Goal: Task Accomplishment & Management: Use online tool/utility

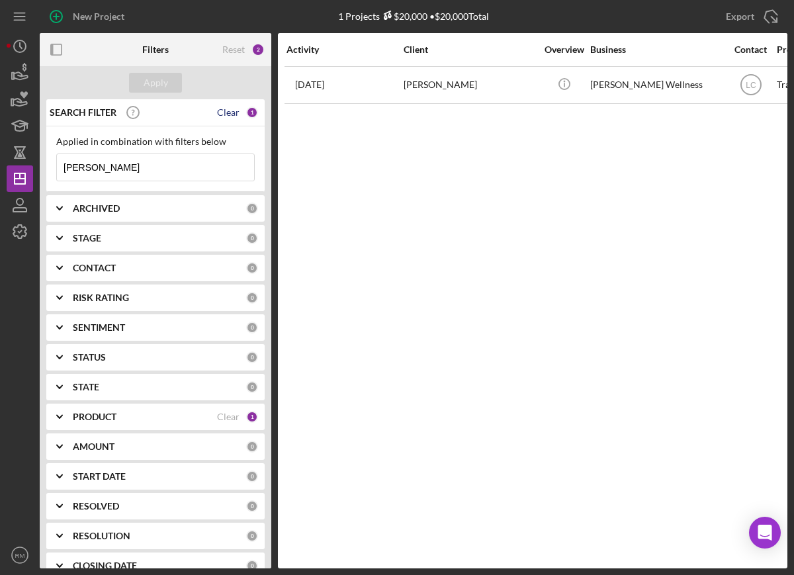
click at [220, 108] on div "Clear" at bounding box center [228, 112] width 22 height 11
click at [157, 86] on div "Apply" at bounding box center [156, 83] width 24 height 20
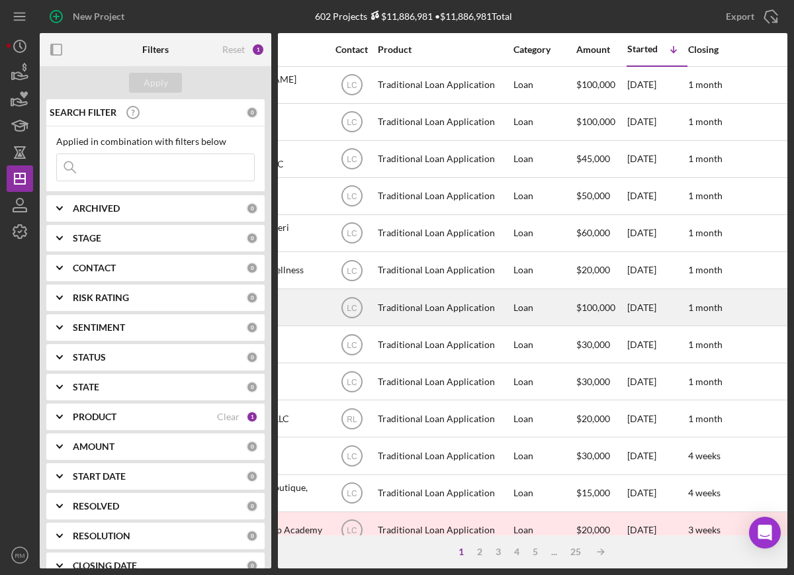
scroll to position [0, 400]
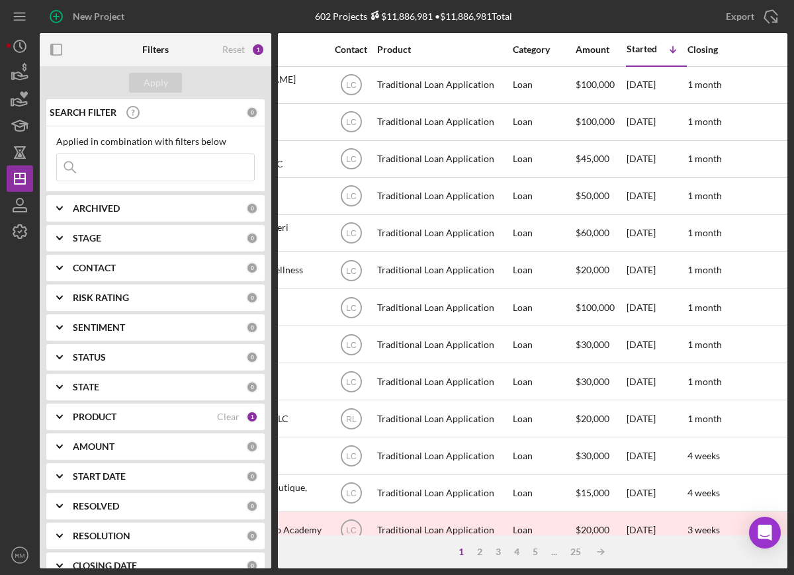
click at [87, 198] on div "ARCHIVED 0" at bounding box center [165, 208] width 185 height 26
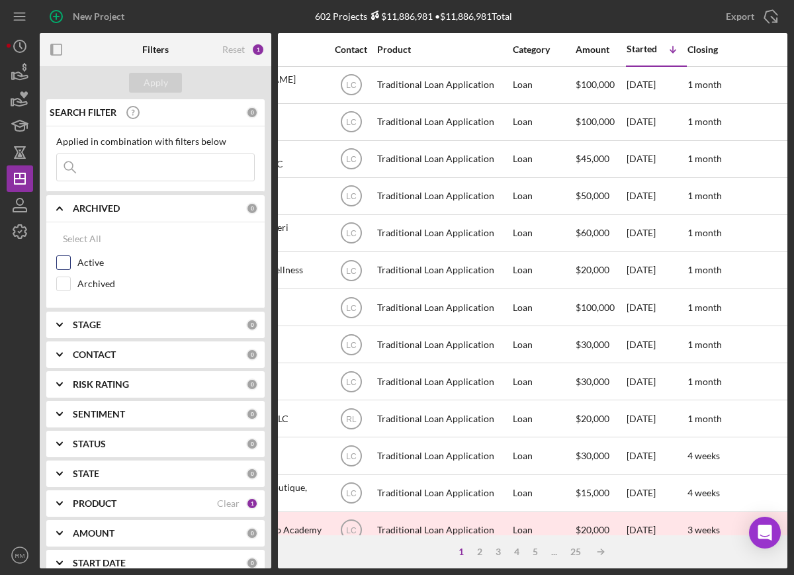
click at [86, 265] on label "Active" at bounding box center [165, 262] width 177 height 13
click at [70, 265] on input "Active" at bounding box center [63, 262] width 13 height 13
checkbox input "true"
click at [87, 323] on b "STAGE" at bounding box center [87, 324] width 28 height 11
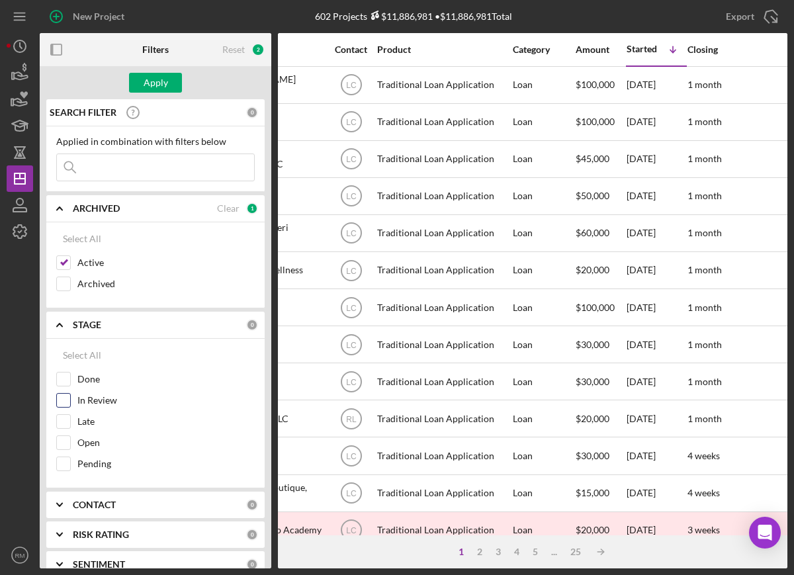
click at [93, 405] on label "In Review" at bounding box center [165, 400] width 177 height 13
click at [70, 405] on input "In Review" at bounding box center [63, 400] width 13 height 13
checkbox input "true"
click at [87, 441] on label "Open" at bounding box center [165, 442] width 177 height 13
click at [70, 441] on input "Open" at bounding box center [63, 442] width 13 height 13
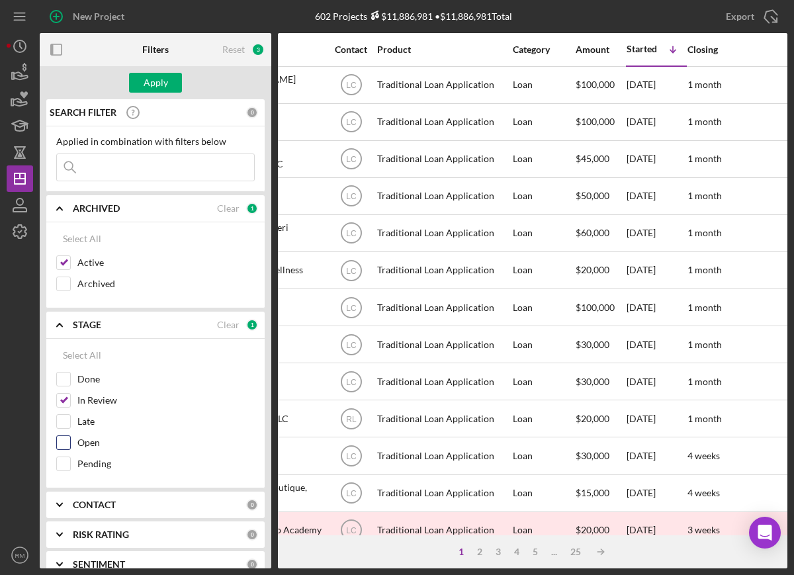
checkbox input "true"
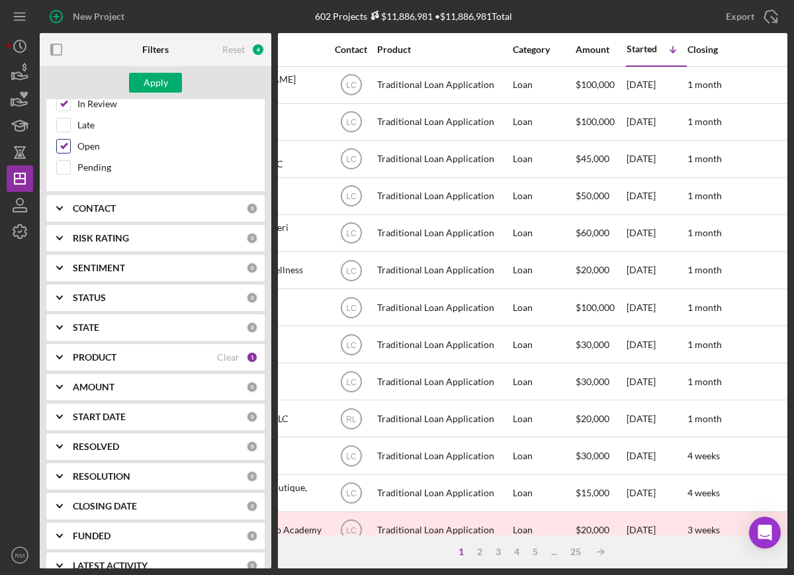
scroll to position [307, 0]
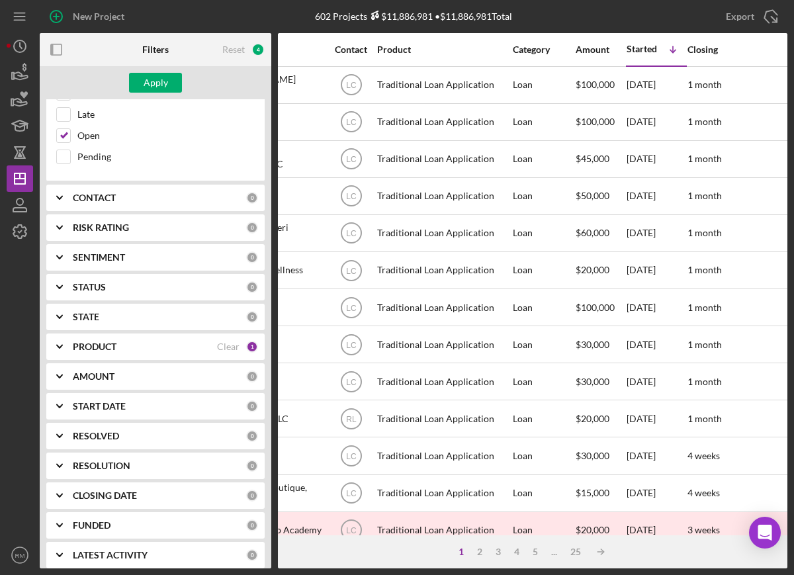
click at [96, 467] on b "RESOLUTION" at bounding box center [102, 465] width 58 height 11
click at [88, 513] on div "None" at bounding box center [155, 523] width 198 height 21
click at [88, 516] on label "None" at bounding box center [165, 519] width 177 height 13
click at [70, 516] on input "None" at bounding box center [63, 519] width 13 height 13
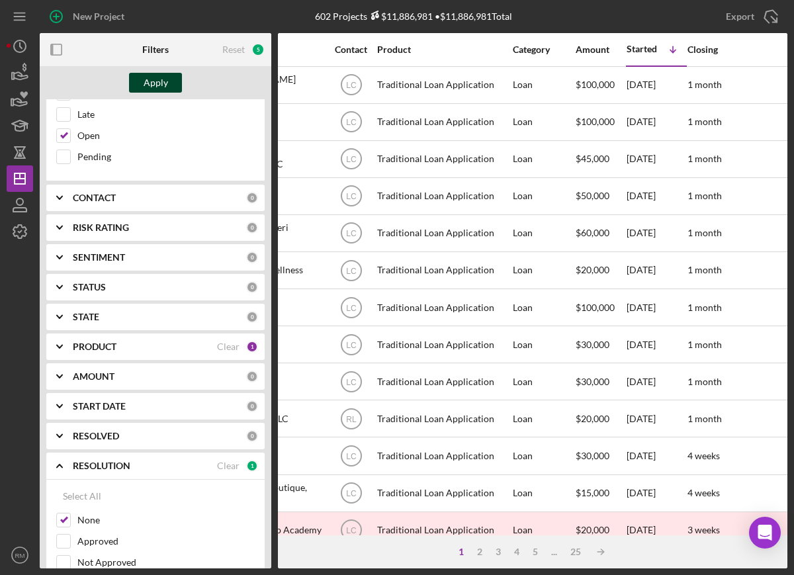
click at [167, 87] on button "Apply" at bounding box center [155, 83] width 53 height 20
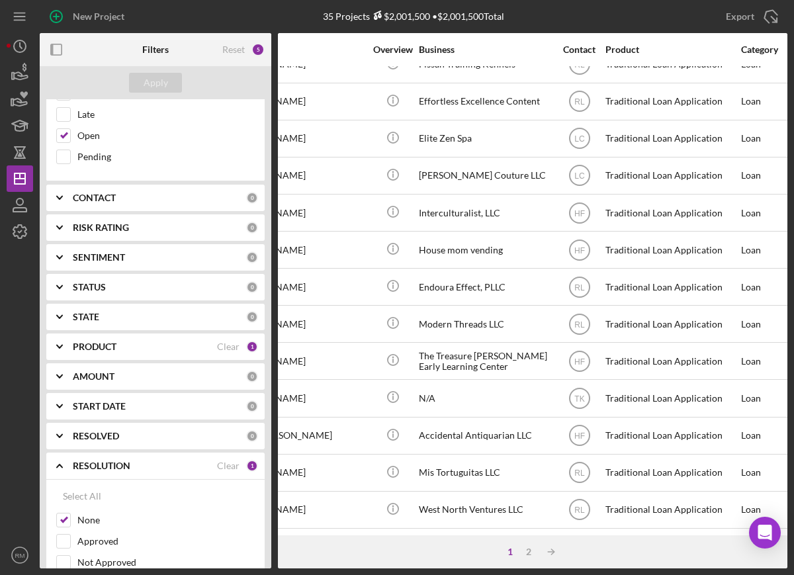
scroll to position [478, 171]
click at [525, 552] on div "2" at bounding box center [528, 551] width 19 height 11
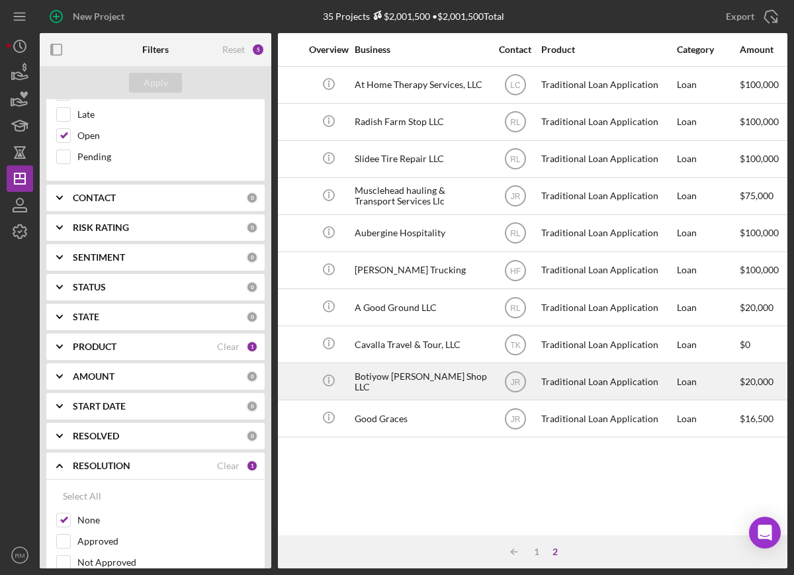
scroll to position [0, 235]
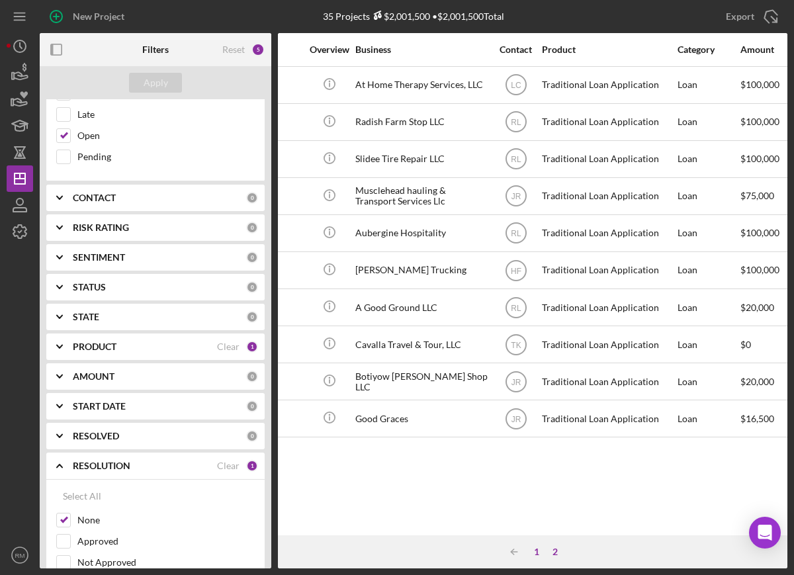
click at [534, 550] on div "1" at bounding box center [536, 551] width 19 height 11
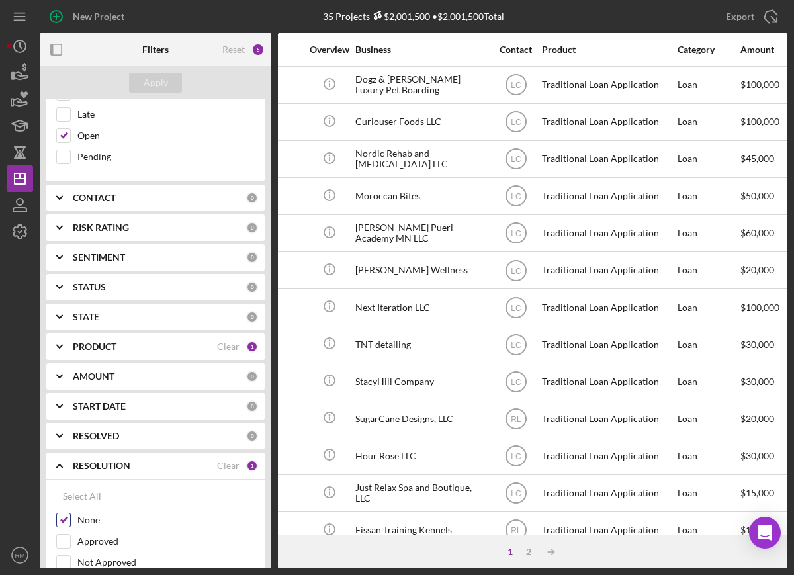
click at [64, 520] on input "None" at bounding box center [63, 519] width 13 height 13
checkbox input "false"
click at [167, 83] on div "Apply" at bounding box center [156, 83] width 24 height 20
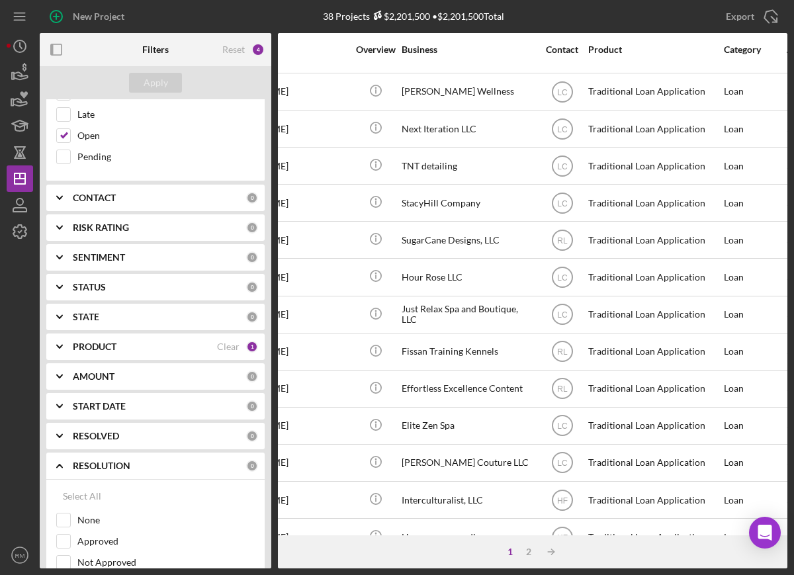
scroll to position [0, 189]
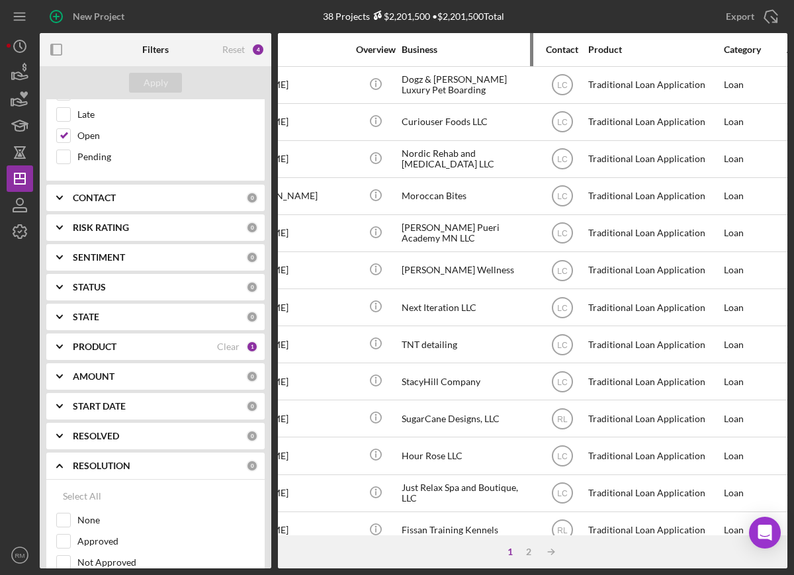
click at [425, 56] on div "Business" at bounding box center [468, 50] width 132 height 32
click at [419, 47] on div "Business" at bounding box center [468, 49] width 132 height 11
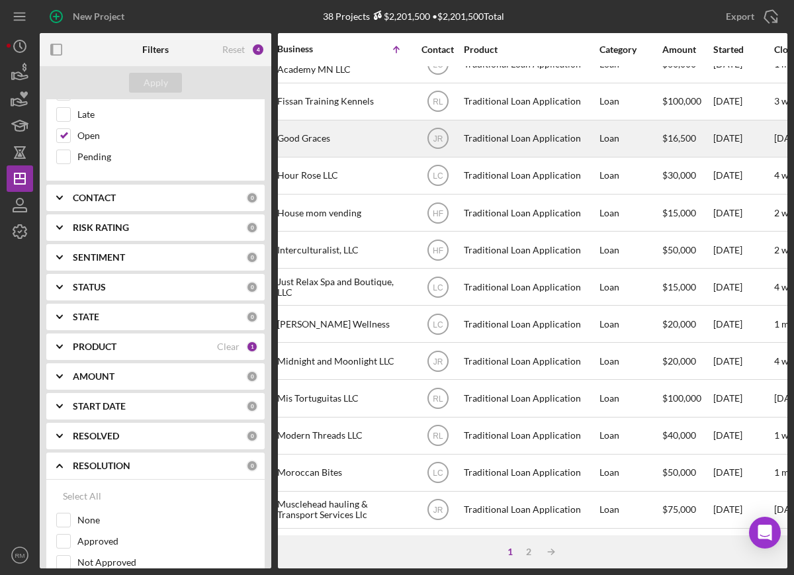
scroll to position [478, 313]
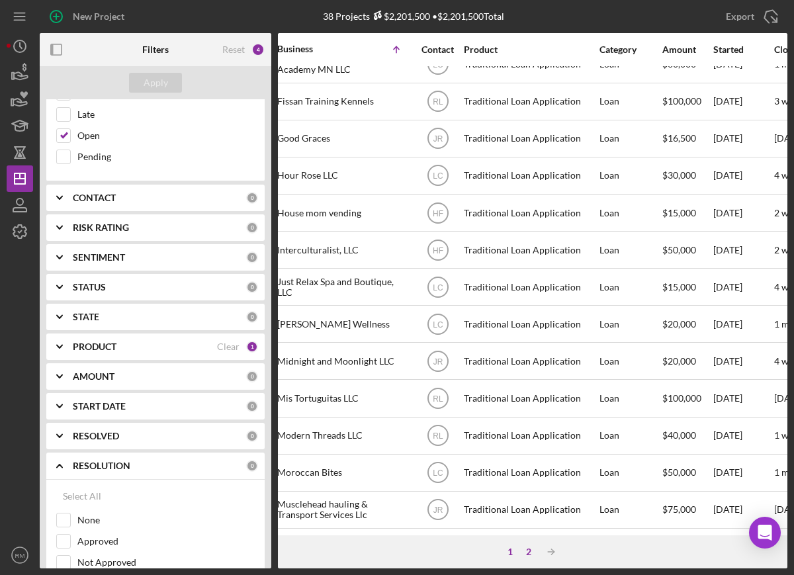
click at [532, 551] on div "2" at bounding box center [528, 551] width 19 height 11
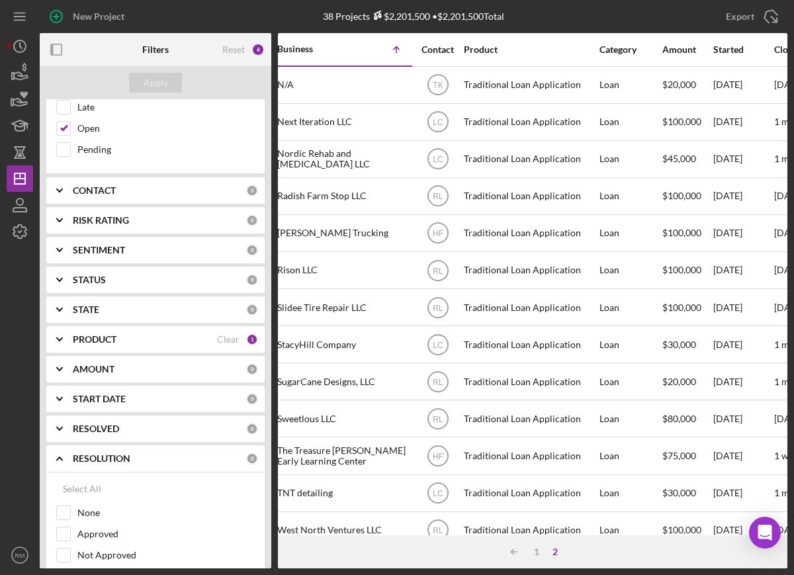
scroll to position [0, 0]
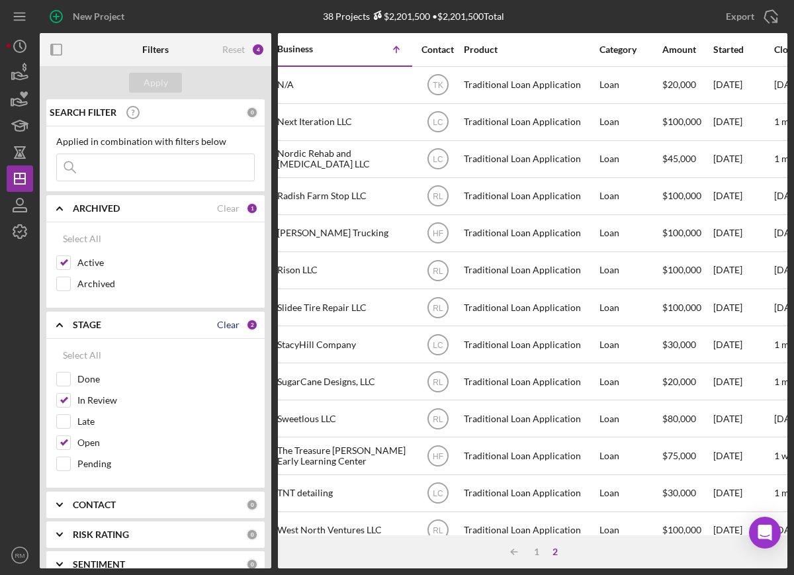
click at [220, 324] on div "Clear" at bounding box center [228, 324] width 22 height 11
checkbox input "false"
click at [228, 207] on div "Clear" at bounding box center [228, 208] width 22 height 11
checkbox input "false"
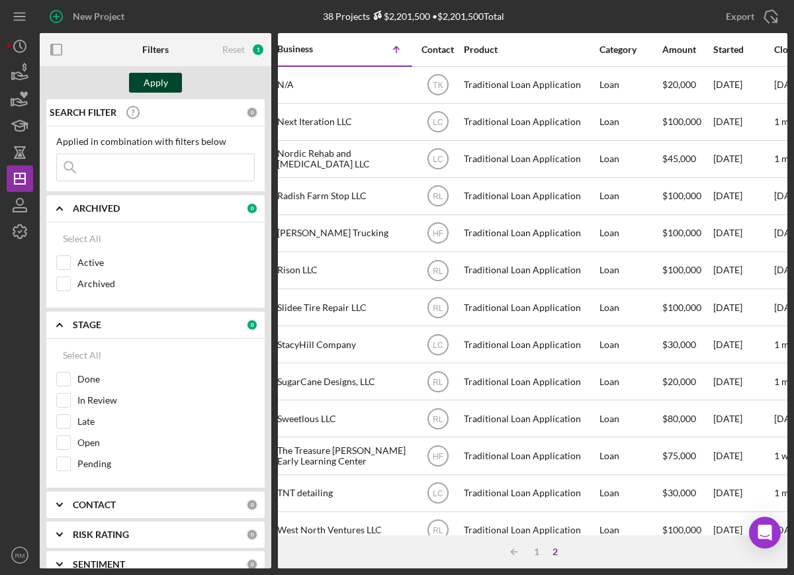
click at [143, 82] on button "Apply" at bounding box center [155, 83] width 53 height 20
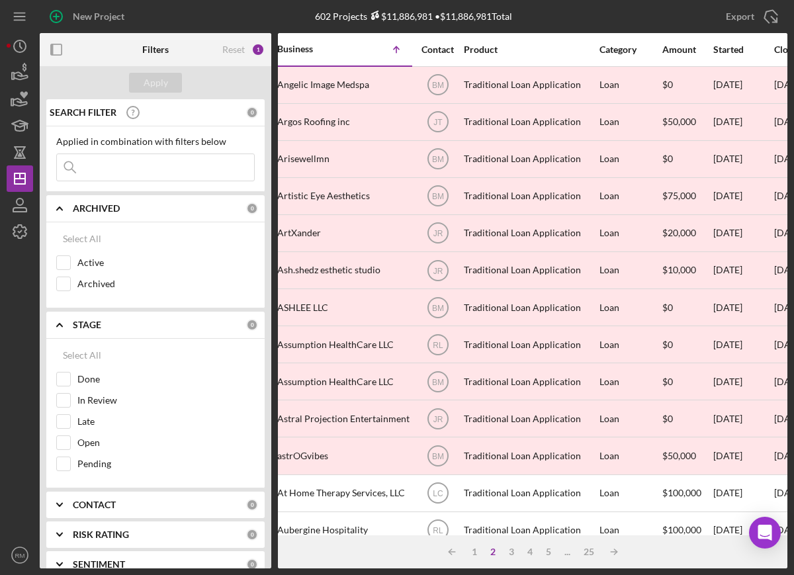
click at [57, 211] on icon "Icon/Expander" at bounding box center [59, 208] width 33 height 33
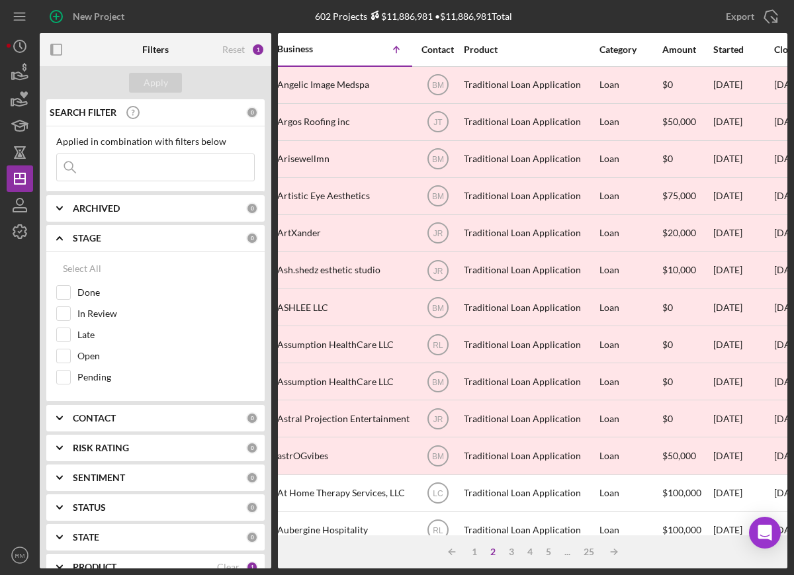
click at [57, 237] on icon "Icon/Expander" at bounding box center [59, 238] width 33 height 33
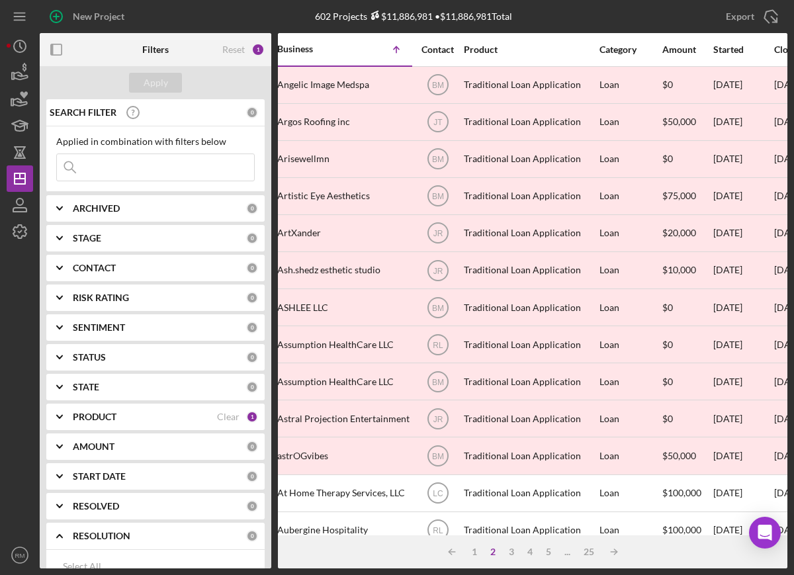
scroll to position [251, 0]
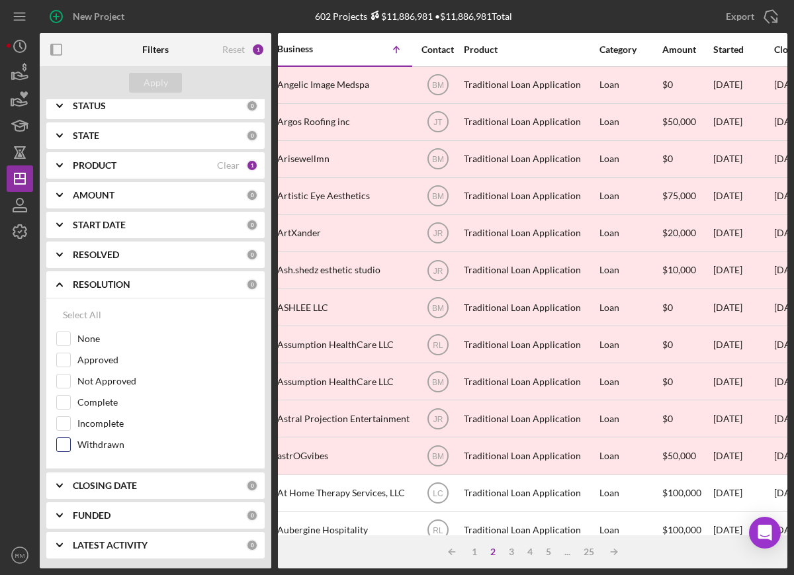
click at [65, 446] on input "Withdrawn" at bounding box center [63, 444] width 13 height 13
checkbox input "true"
click at [62, 385] on input "Not Approved" at bounding box center [63, 380] width 13 height 13
click at [151, 89] on div "Apply" at bounding box center [156, 83] width 24 height 20
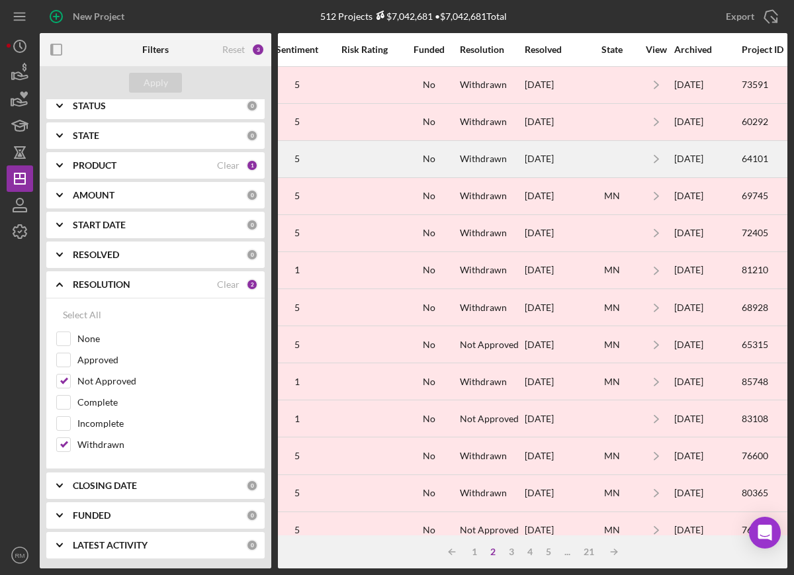
scroll to position [0, 1111]
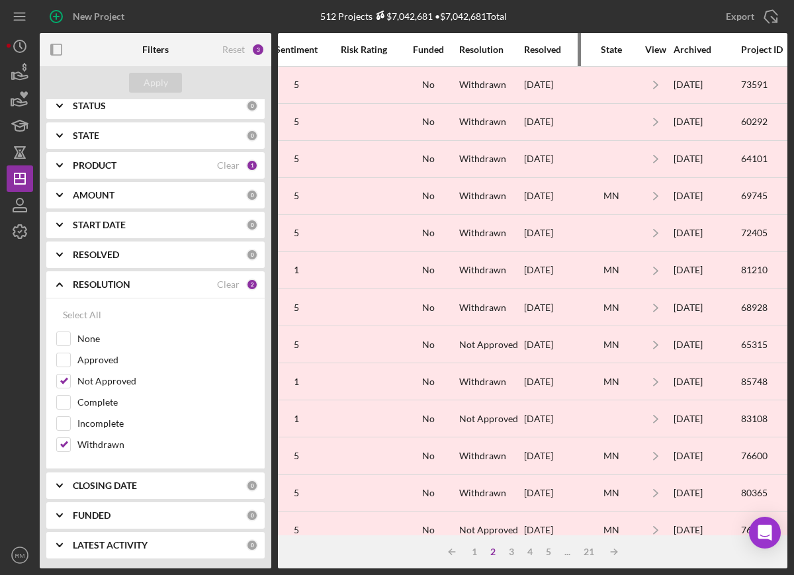
click at [541, 56] on div "Resolved" at bounding box center [554, 50] width 60 height 32
click at [544, 51] on div "Resolved" at bounding box center [554, 49] width 60 height 11
click at [477, 555] on div "1" at bounding box center [474, 551] width 19 height 11
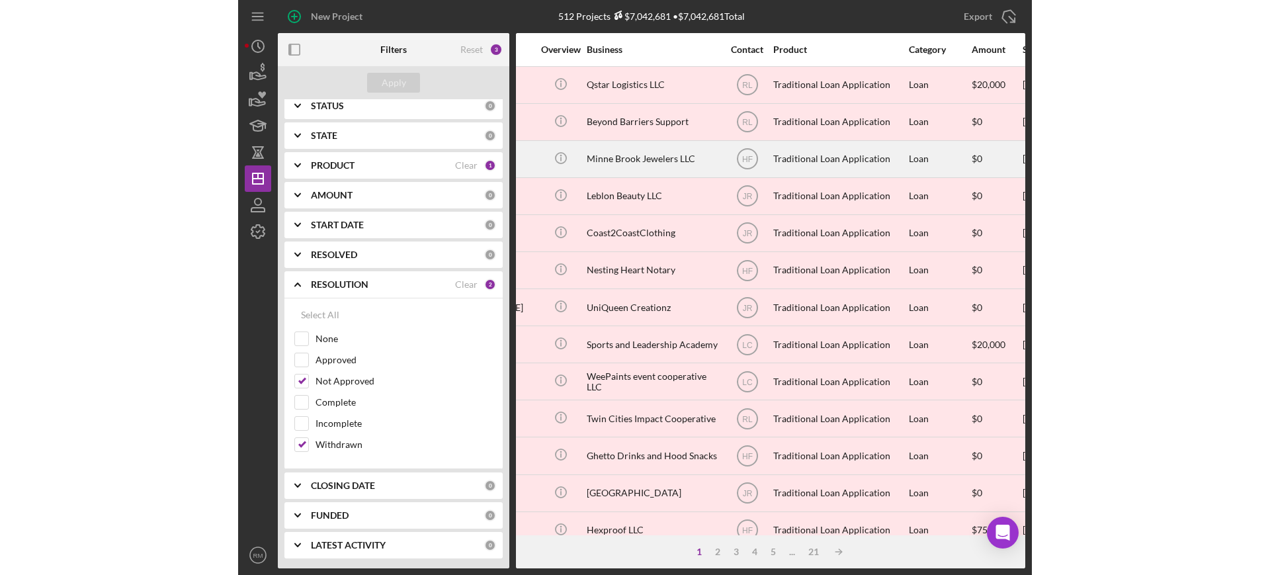
scroll to position [0, 235]
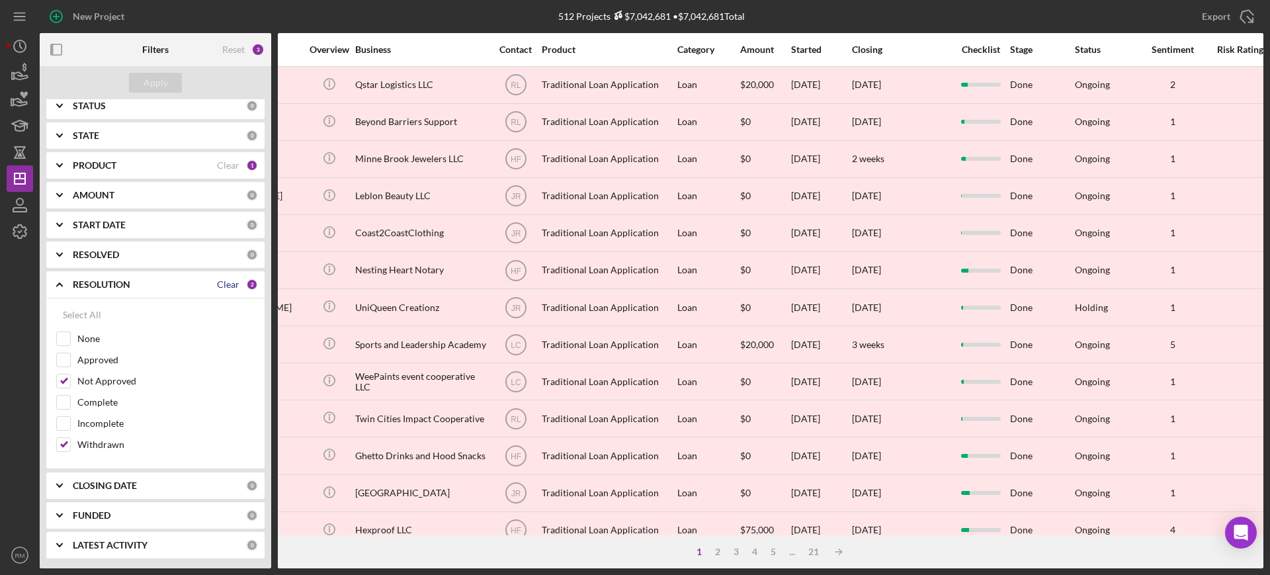
click at [221, 284] on div "Clear" at bounding box center [228, 284] width 22 height 11
checkbox input "false"
click at [163, 88] on div "Apply" at bounding box center [156, 83] width 24 height 20
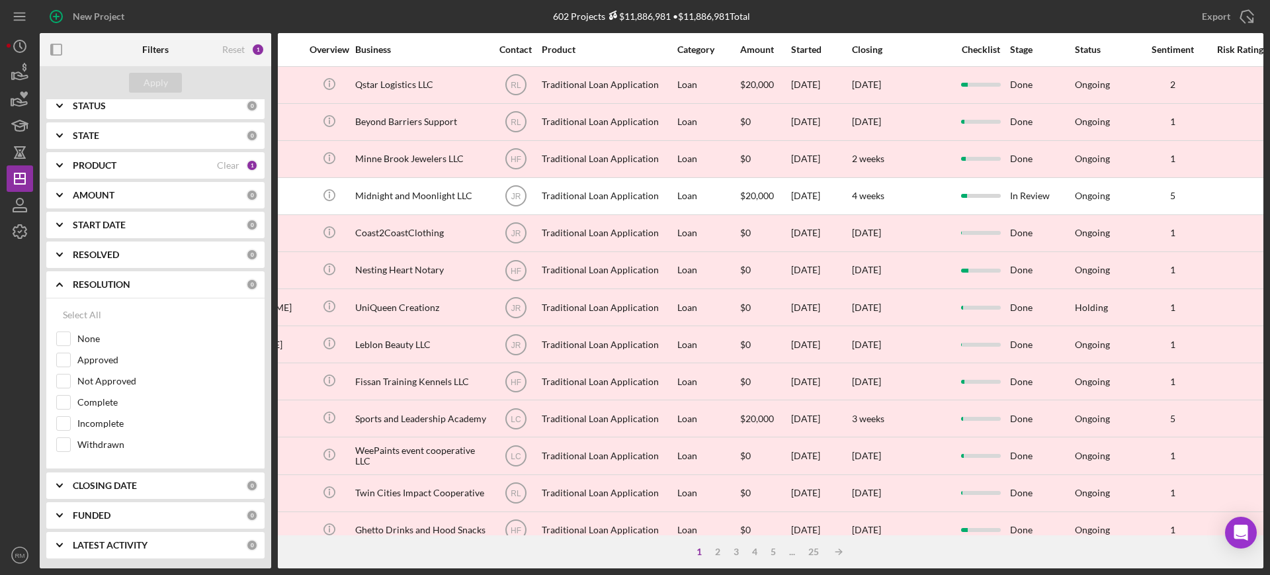
scroll to position [0, 0]
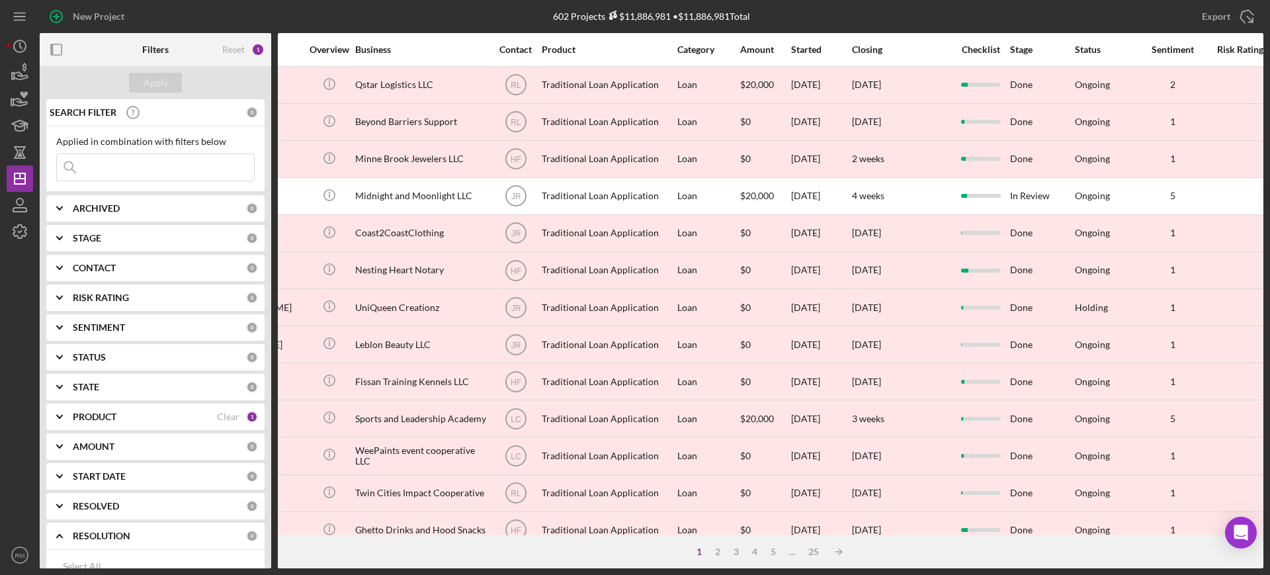
click at [137, 167] on input at bounding box center [155, 167] width 197 height 26
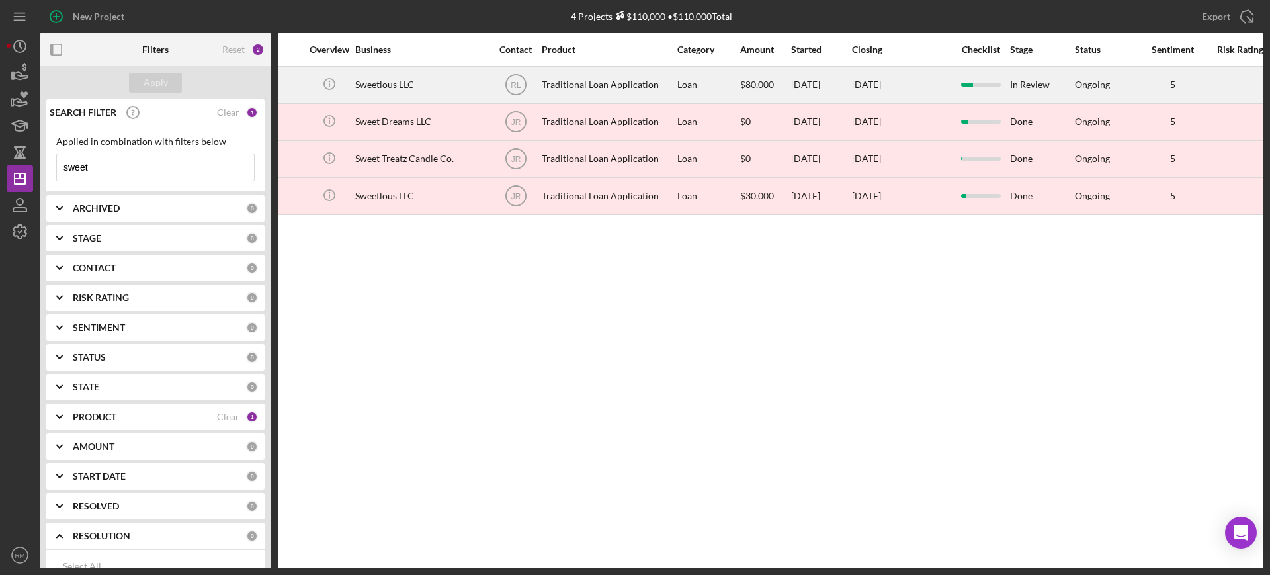
type input "sweet"
click at [413, 89] on div "Sweetlous LLC" at bounding box center [421, 84] width 132 height 35
